Goal: Transaction & Acquisition: Purchase product/service

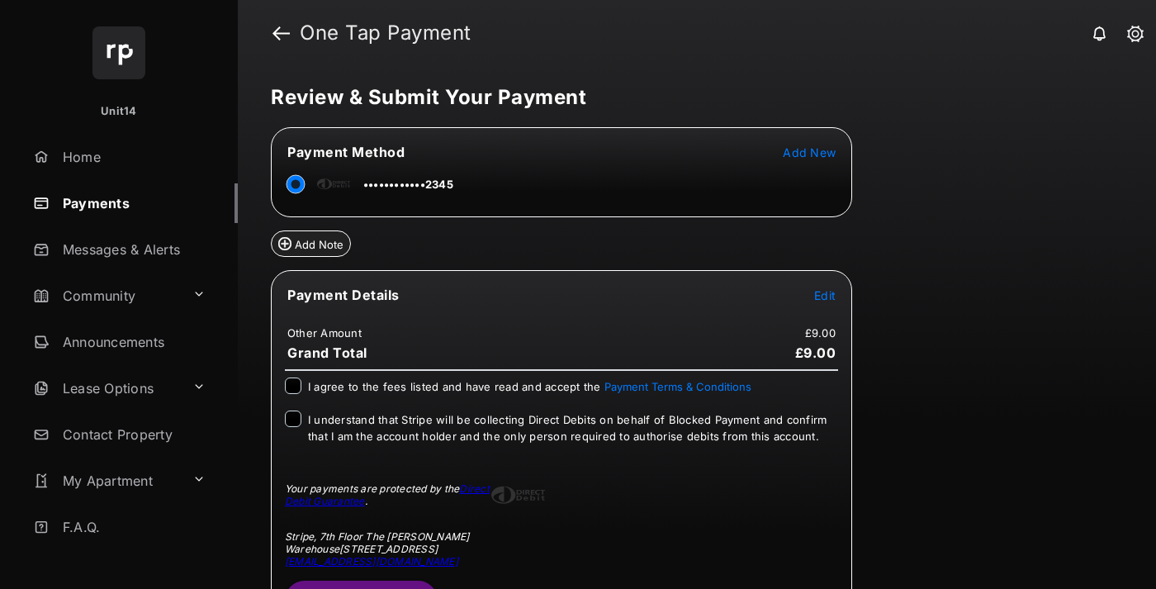
click at [360, 583] on button "Submit Payment" at bounding box center [361, 600] width 153 height 40
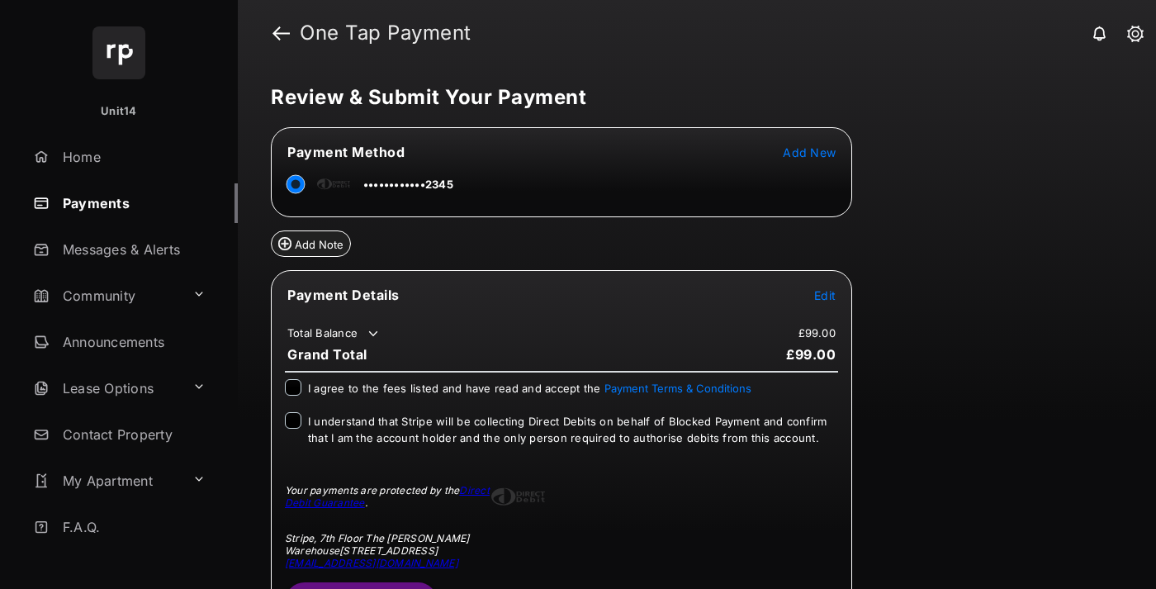
click at [825, 294] on span "Edit" at bounding box center [824, 295] width 21 height 14
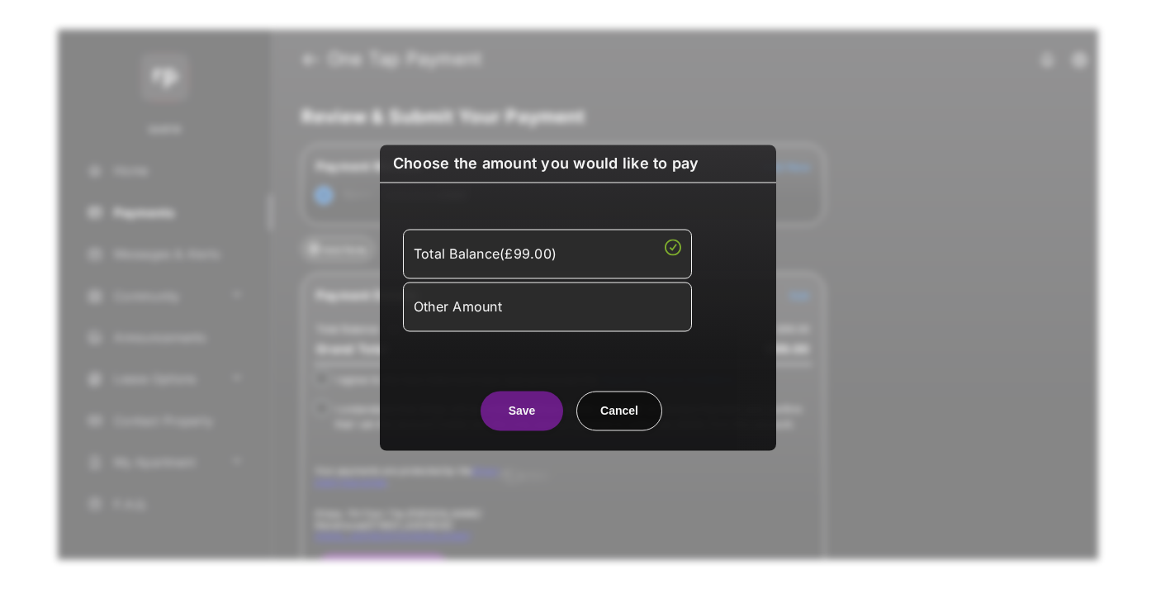
click at [547, 305] on div "Other Amount" at bounding box center [547, 306] width 267 height 28
type input "**"
click at [522, 430] on button "Save" at bounding box center [521, 410] width 83 height 40
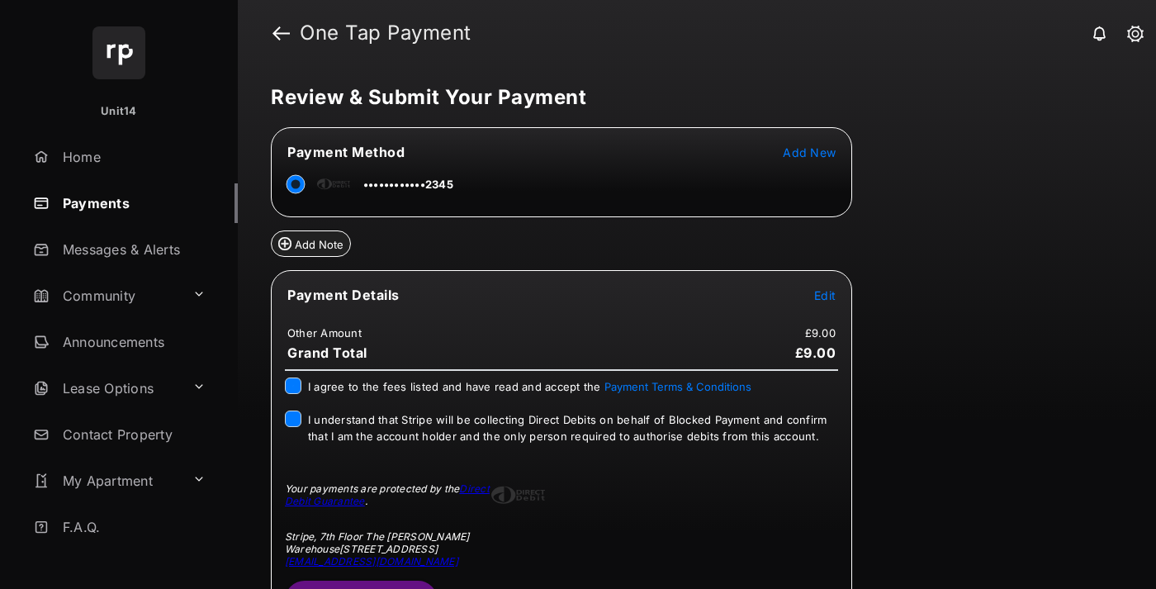
click at [360, 583] on button "Submit Payment" at bounding box center [361, 600] width 153 height 40
